Goal: Find contact information: Find contact information

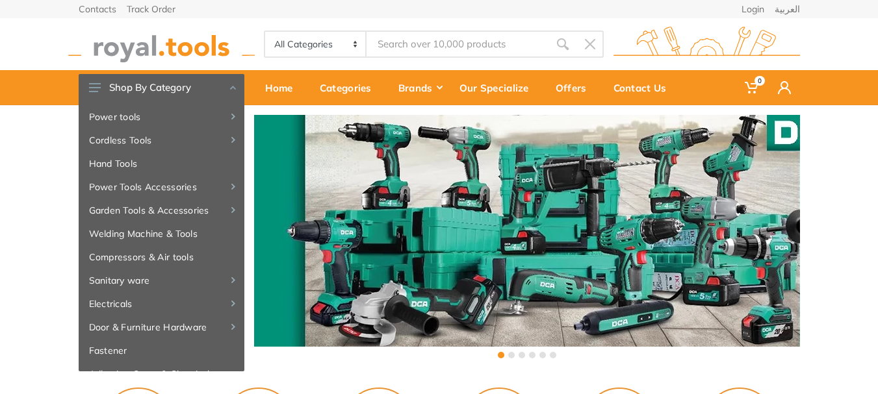
click at [183, 46] on img at bounding box center [161, 45] width 186 height 36
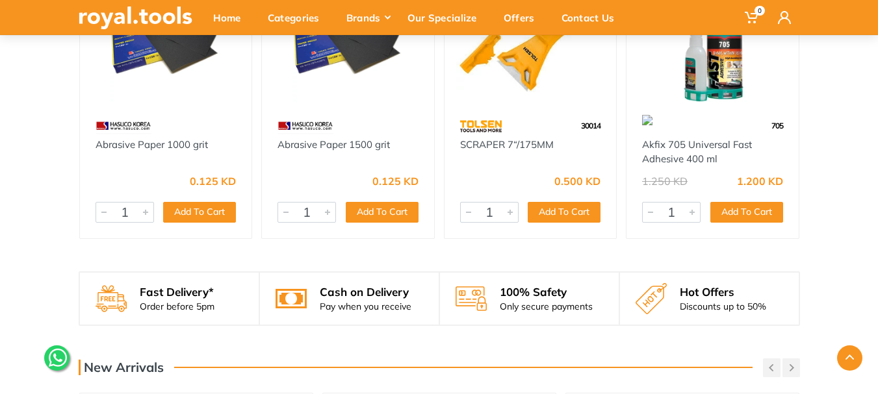
scroll to position [2388, 0]
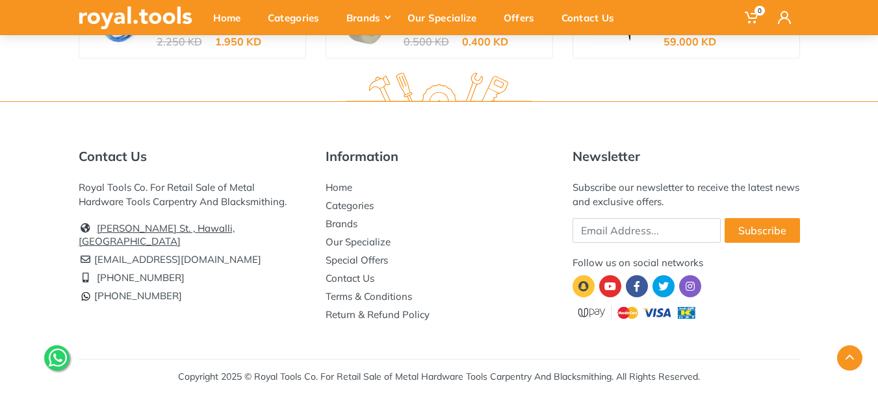
click at [140, 227] on link "[PERSON_NAME] St. , Hawalli, [GEOGRAPHIC_DATA]" at bounding box center [157, 234] width 156 height 25
